Goal: Information Seeking & Learning: Check status

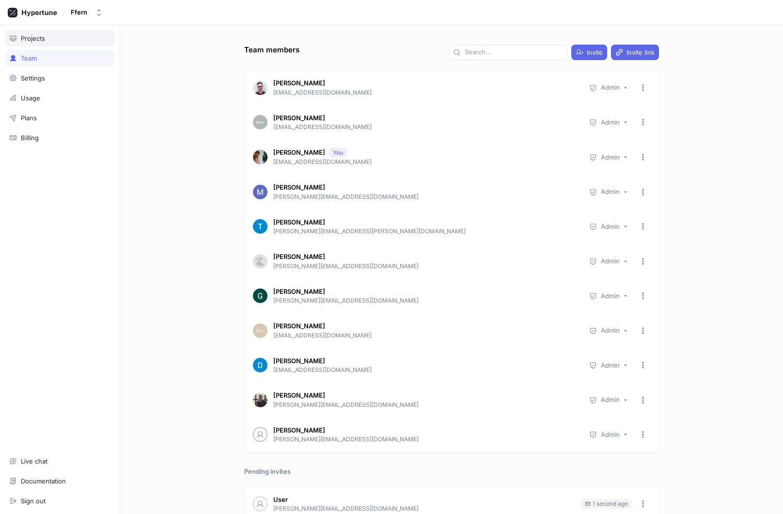
click at [67, 44] on div "Projects" at bounding box center [60, 38] width 110 height 16
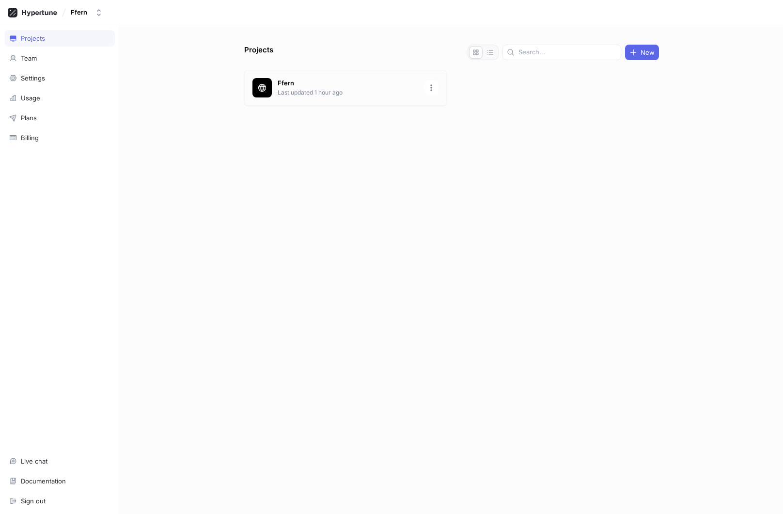
click at [344, 78] on div "Ffern Last updated 1 hour ago" at bounding box center [345, 88] width 203 height 36
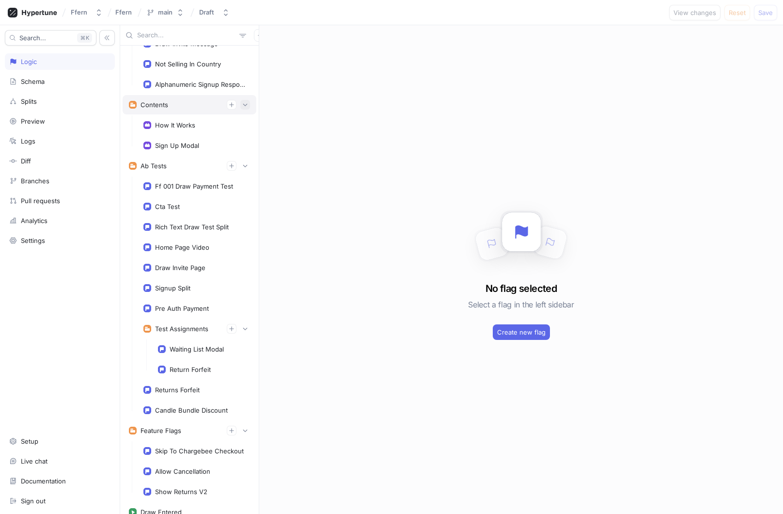
scroll to position [256, 0]
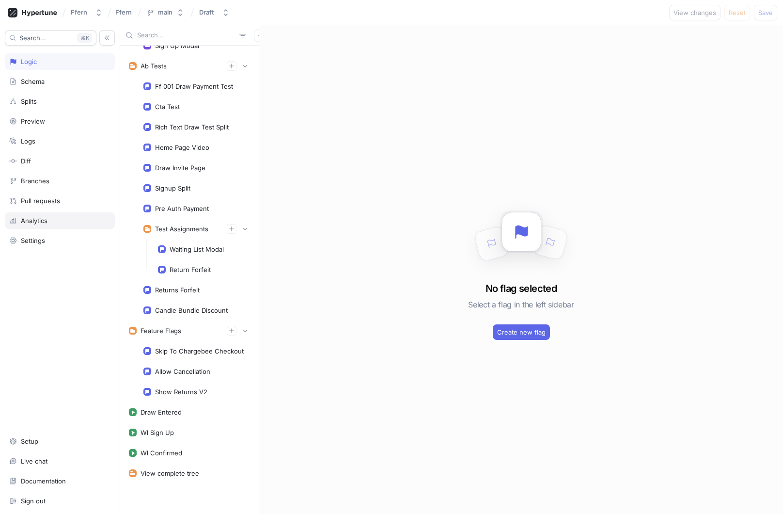
click at [71, 221] on div "Analytics" at bounding box center [59, 221] width 101 height 8
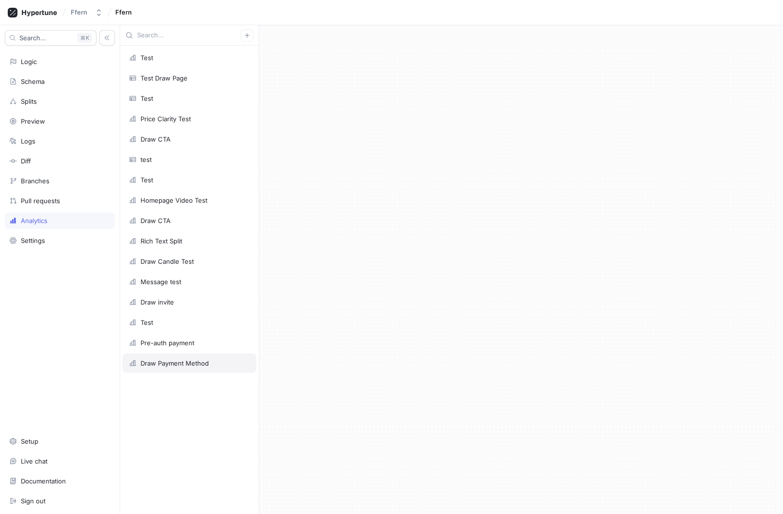
click at [193, 367] on div "Draw Payment Method" at bounding box center [190, 362] width 134 height 19
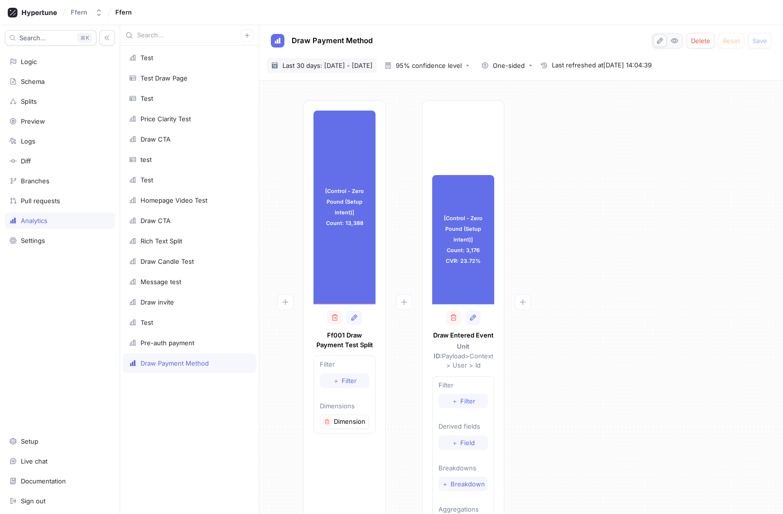
click at [347, 67] on span "Last 30 days: [DATE] - [DATE]" at bounding box center [328, 66] width 90 height 10
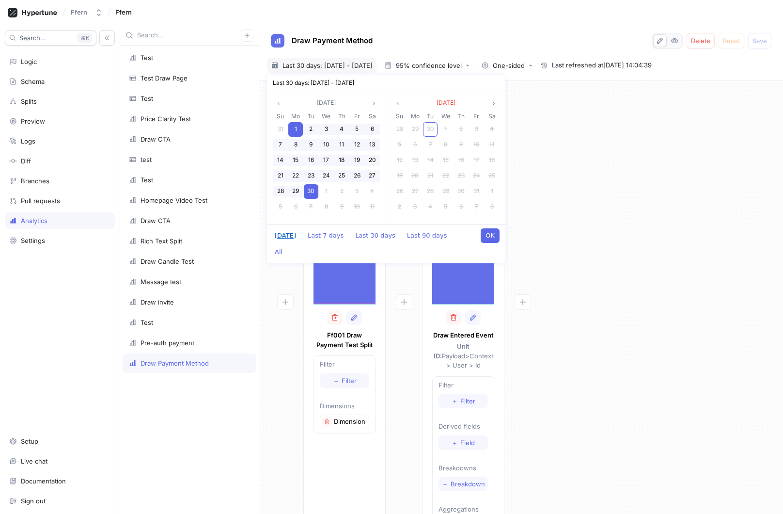
click at [292, 236] on button "[DATE]" at bounding box center [285, 235] width 31 height 15
type input "[DATE] ~ [DATE]"
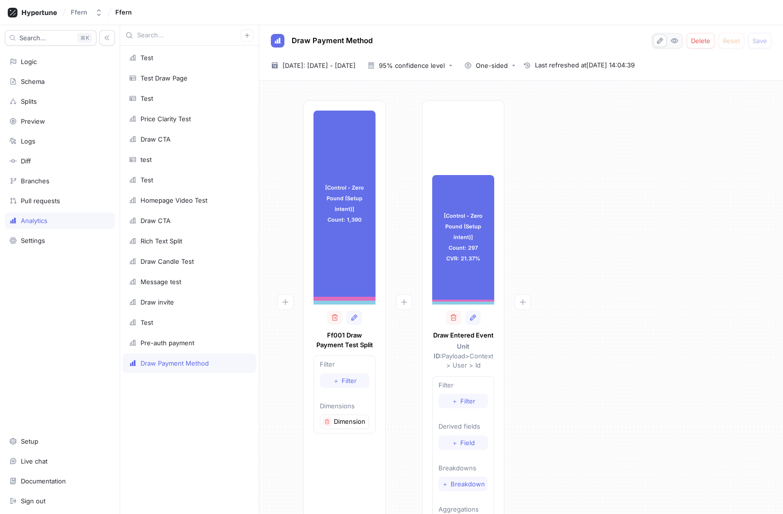
click at [566, 238] on div "[Control - Zero Pound (Setup intent)] Count: 1,390 [Control - Zero Pound (Setup…" at bounding box center [521, 328] width 508 height 457
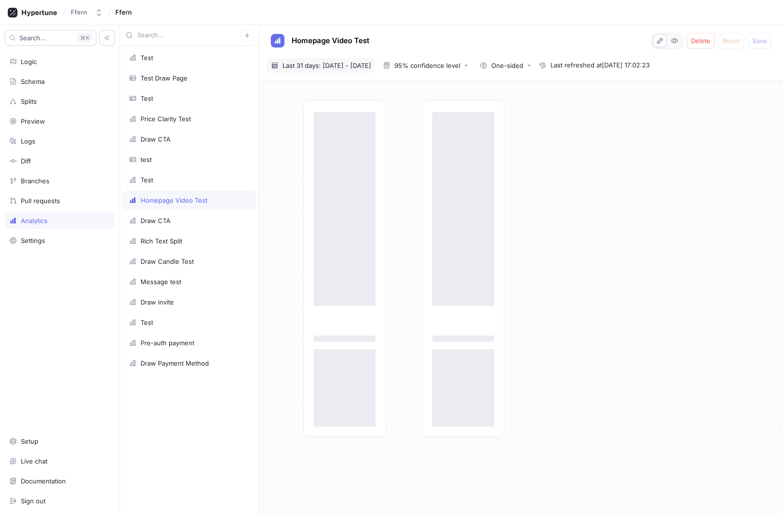
click at [371, 64] on span "Last 31 days: 31 Aug 2025 - 30 Sep 2025" at bounding box center [327, 66] width 89 height 10
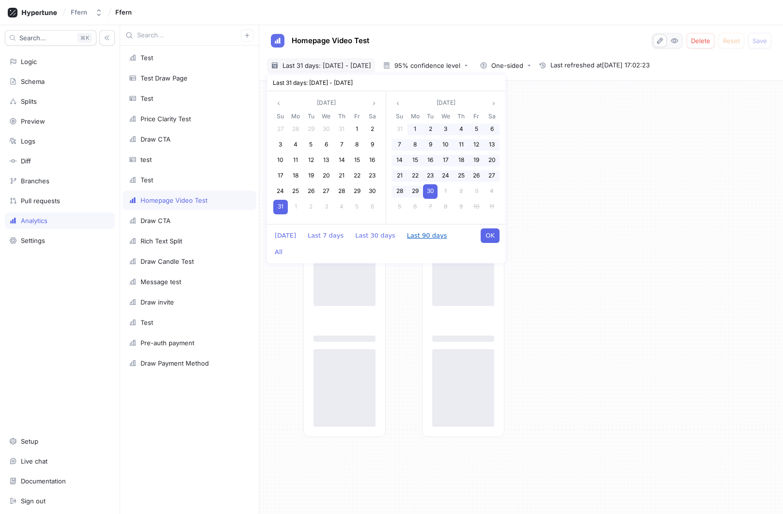
click at [428, 236] on button "Last 90 days" at bounding box center [427, 235] width 50 height 15
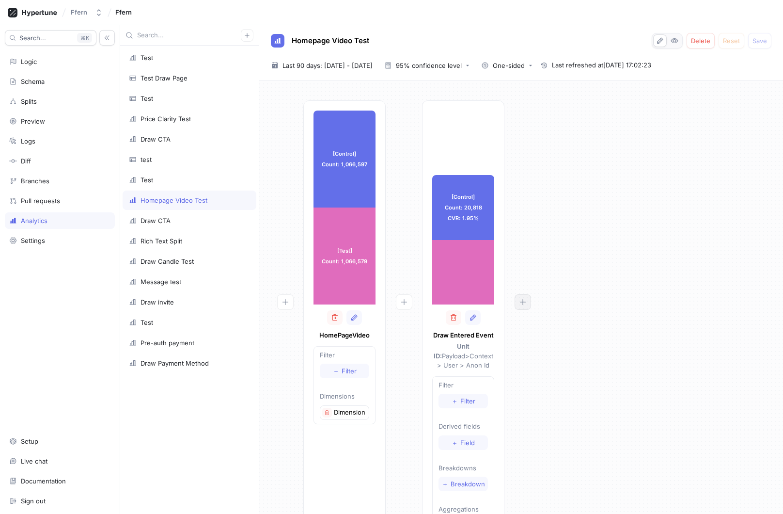
click at [521, 303] on icon "button" at bounding box center [523, 302] width 8 height 8
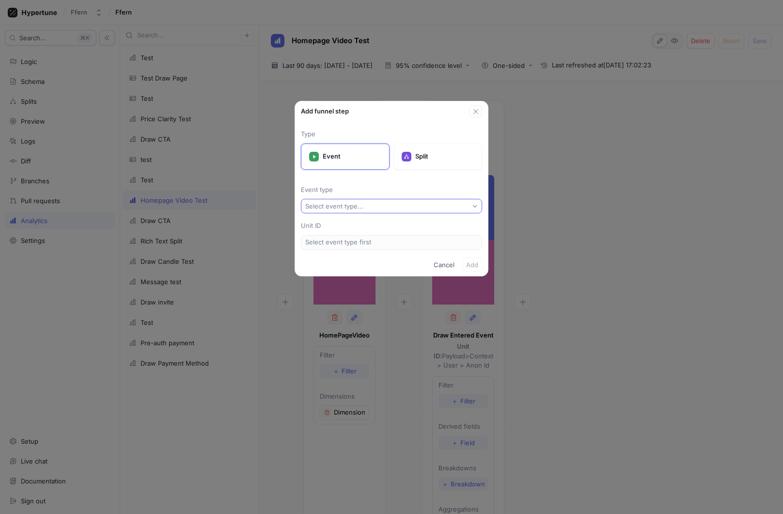
click at [405, 206] on button "Select event type..." at bounding box center [391, 206] width 181 height 15
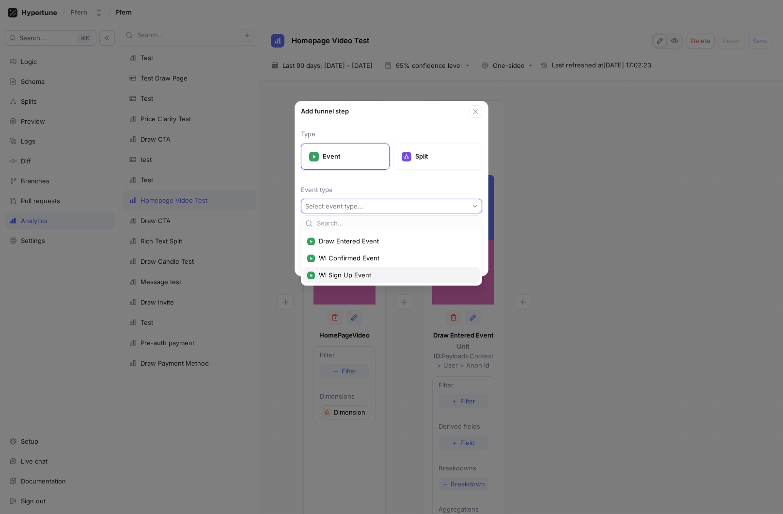
click at [394, 273] on span "Wl Sign Up Event" at bounding box center [395, 275] width 152 height 8
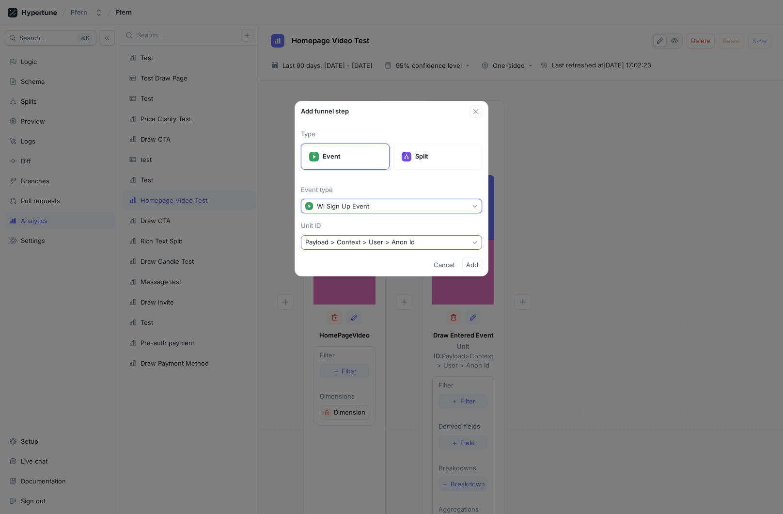
click at [416, 240] on button "Payload > Context > User > Anon Id" at bounding box center [391, 242] width 181 height 15
click at [435, 225] on p "Unit ID" at bounding box center [391, 226] width 181 height 10
click at [465, 264] on button "Add" at bounding box center [472, 264] width 20 height 15
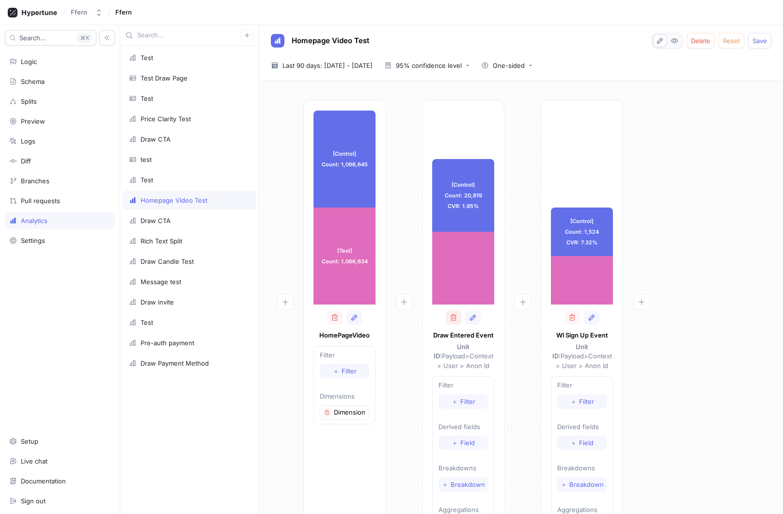
click at [452, 319] on icon "button" at bounding box center [454, 318] width 8 height 8
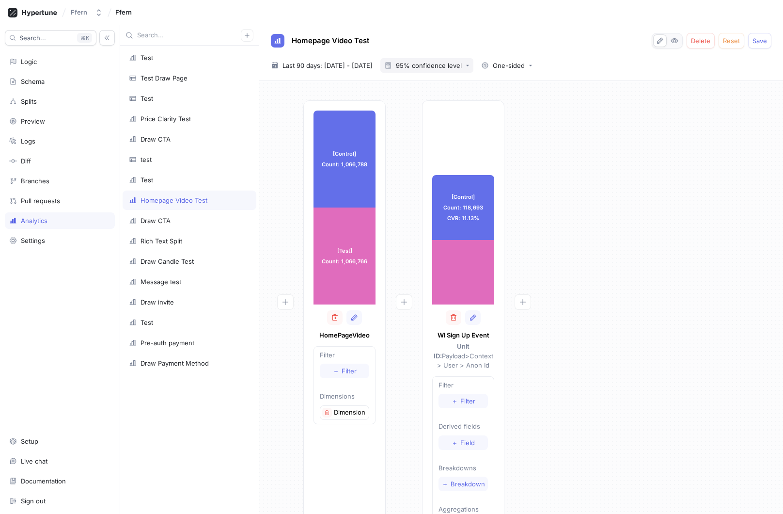
click at [470, 63] on icon "button" at bounding box center [468, 65] width 4 height 4
click at [481, 79] on div "90% confidence level" at bounding box center [459, 85] width 96 height 16
click at [187, 360] on div "Draw Payment Method" at bounding box center [175, 363] width 68 height 8
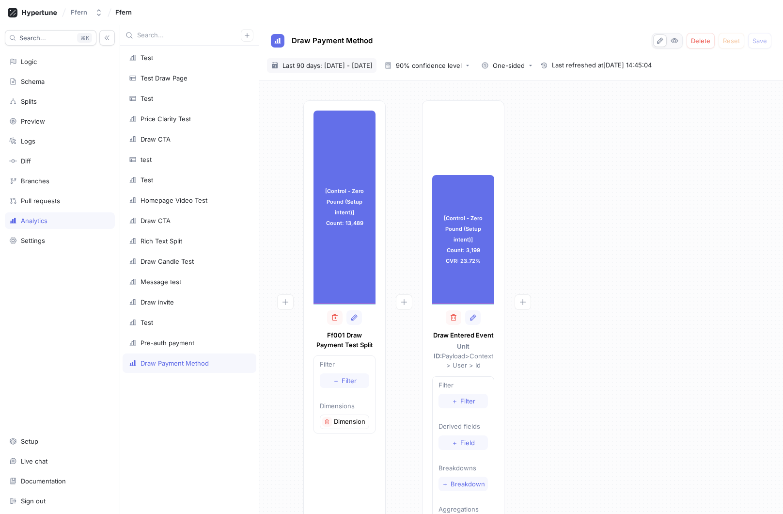
click at [370, 63] on span "Last 90 days: 3 Jul 2025 - 30 Sep 2025" at bounding box center [328, 66] width 90 height 10
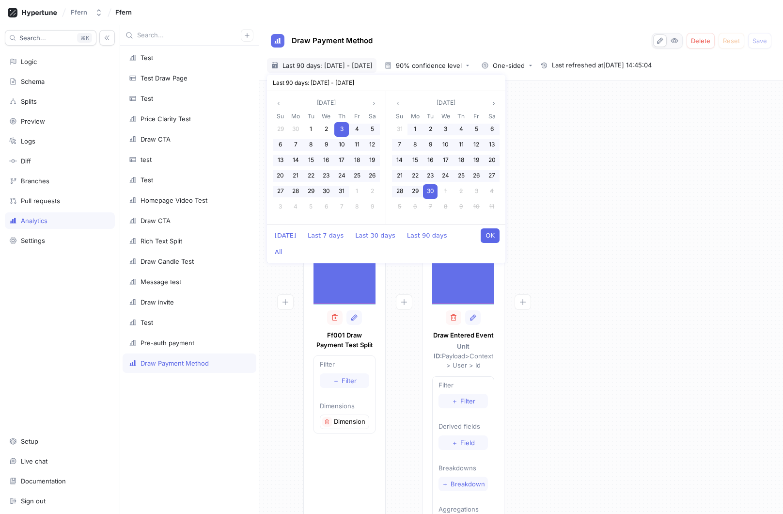
click at [429, 189] on span "30" at bounding box center [430, 190] width 7 height 7
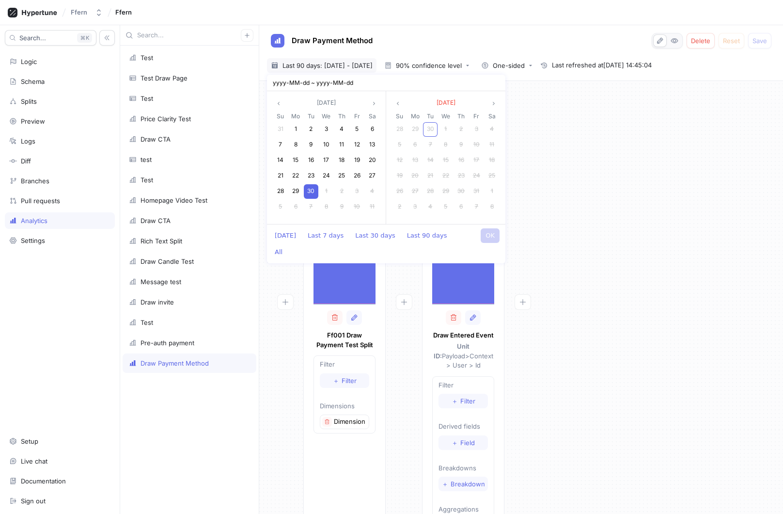
click at [313, 190] on span "30" at bounding box center [310, 190] width 7 height 7
click at [488, 236] on button "OK" at bounding box center [490, 235] width 19 height 15
type input "[DATE] ~ [DATE]"
